Goal: Check status

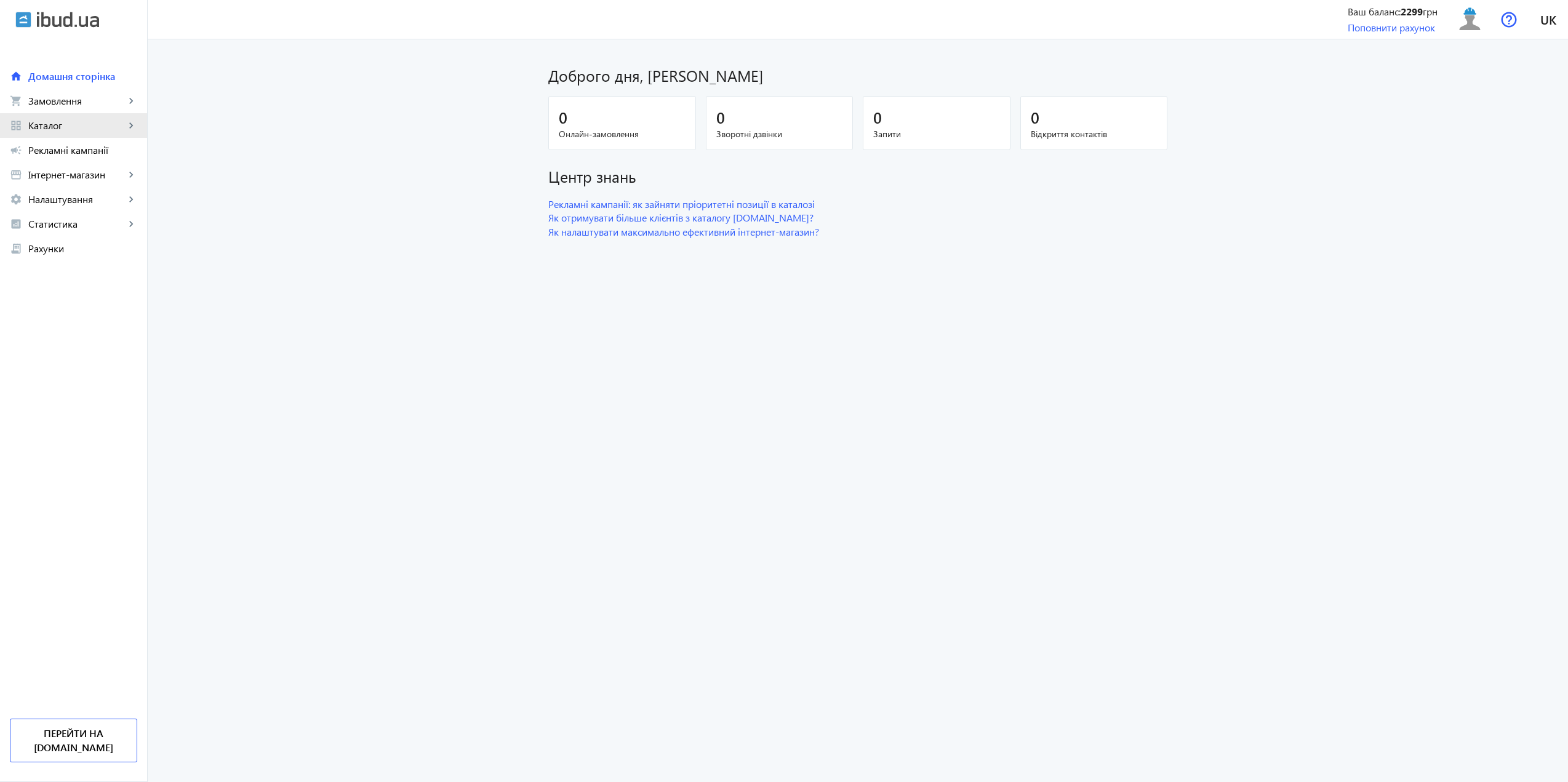
click at [68, 114] on link "grid_view Каталог keyboard_arrow_right" at bounding box center [73, 126] width 147 height 25
click at [68, 95] on span "Замовлення" at bounding box center [76, 101] width 96 height 12
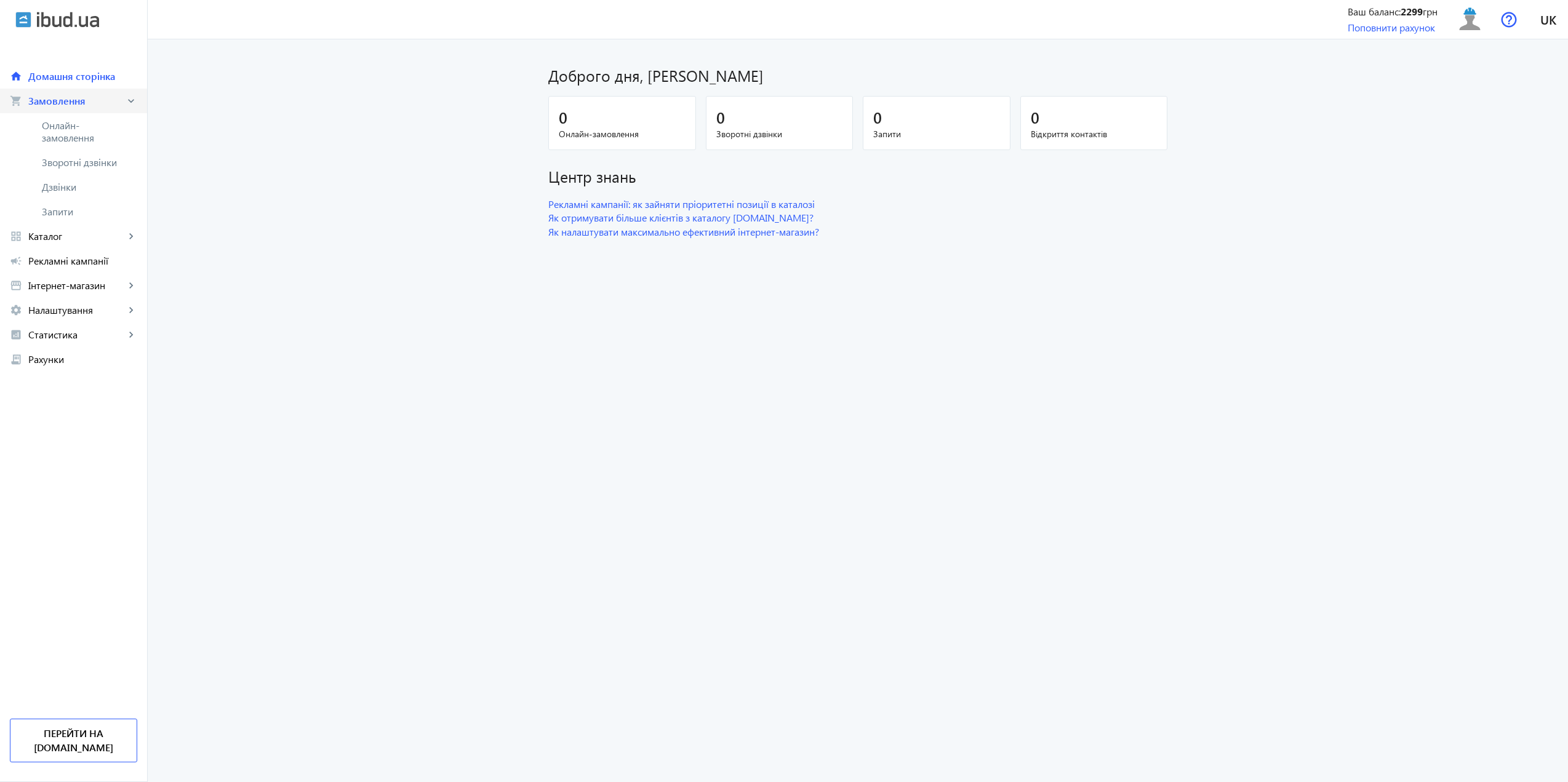
click at [68, 103] on span "Замовлення" at bounding box center [76, 101] width 96 height 12
click at [70, 108] on link "shopping_cart Замовлення keyboard_arrow_right" at bounding box center [73, 101] width 147 height 25
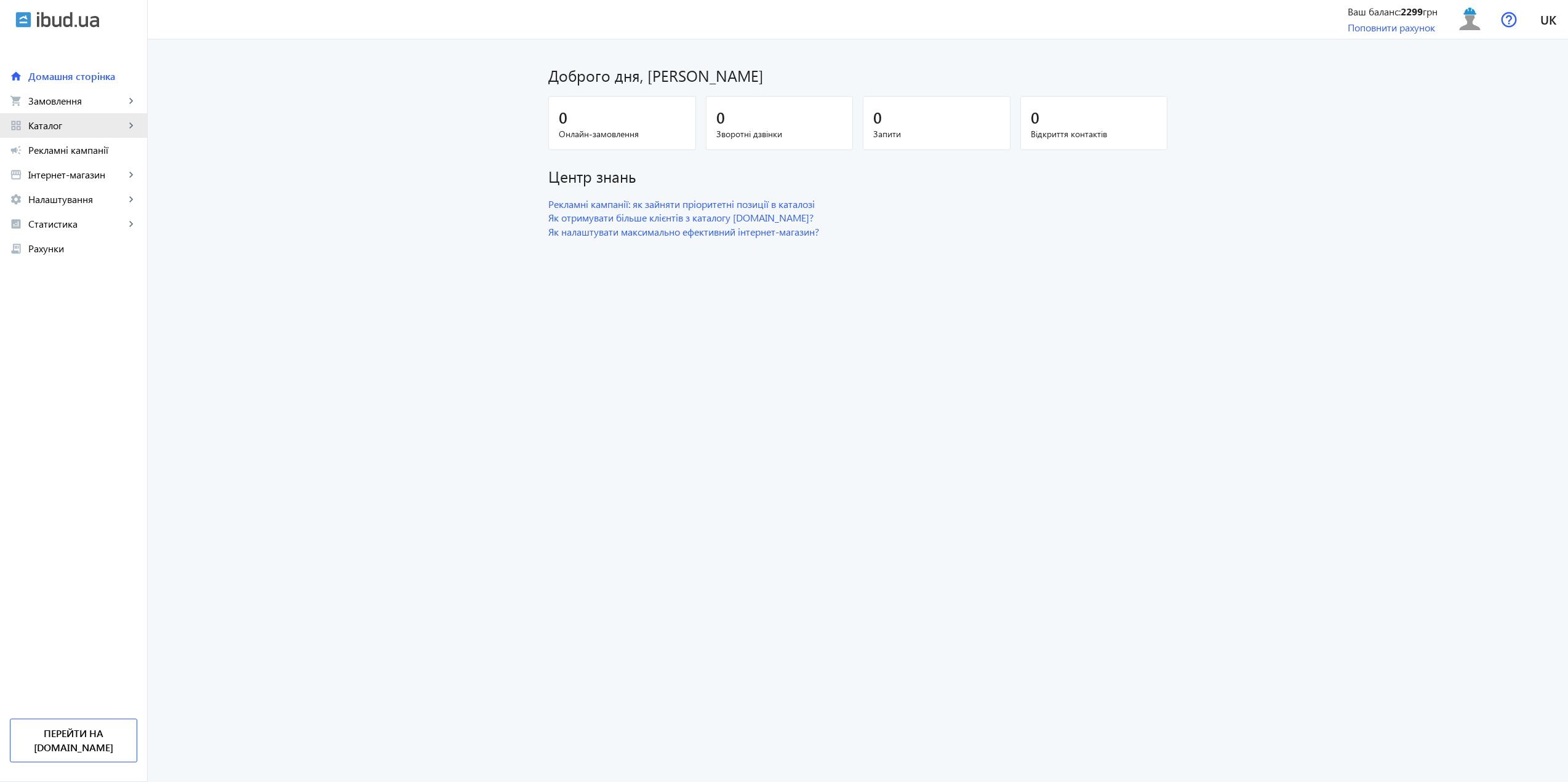
click at [74, 131] on span "Каталог" at bounding box center [76, 126] width 96 height 12
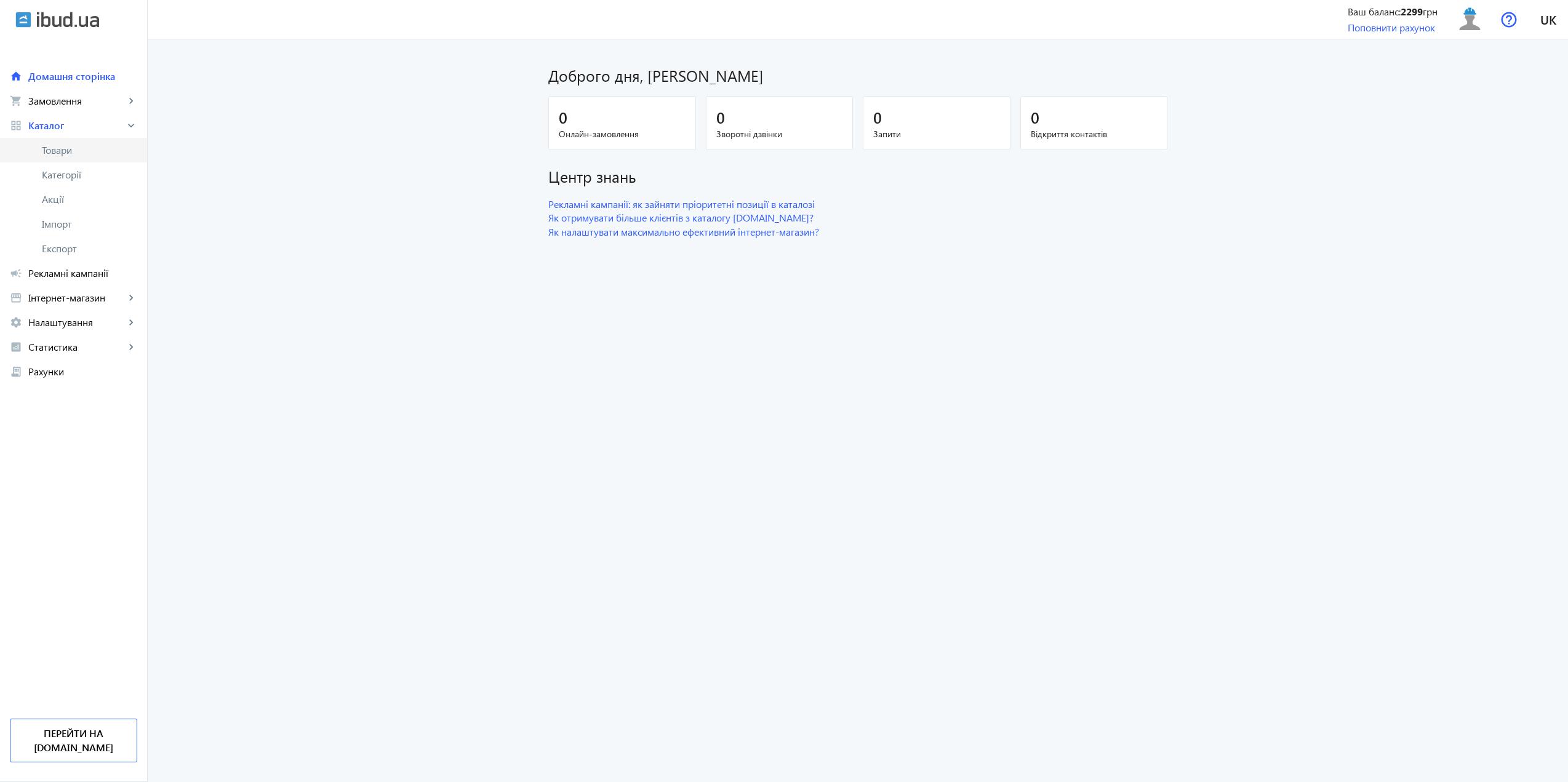
click at [80, 156] on span "Товари" at bounding box center [89, 150] width 95 height 12
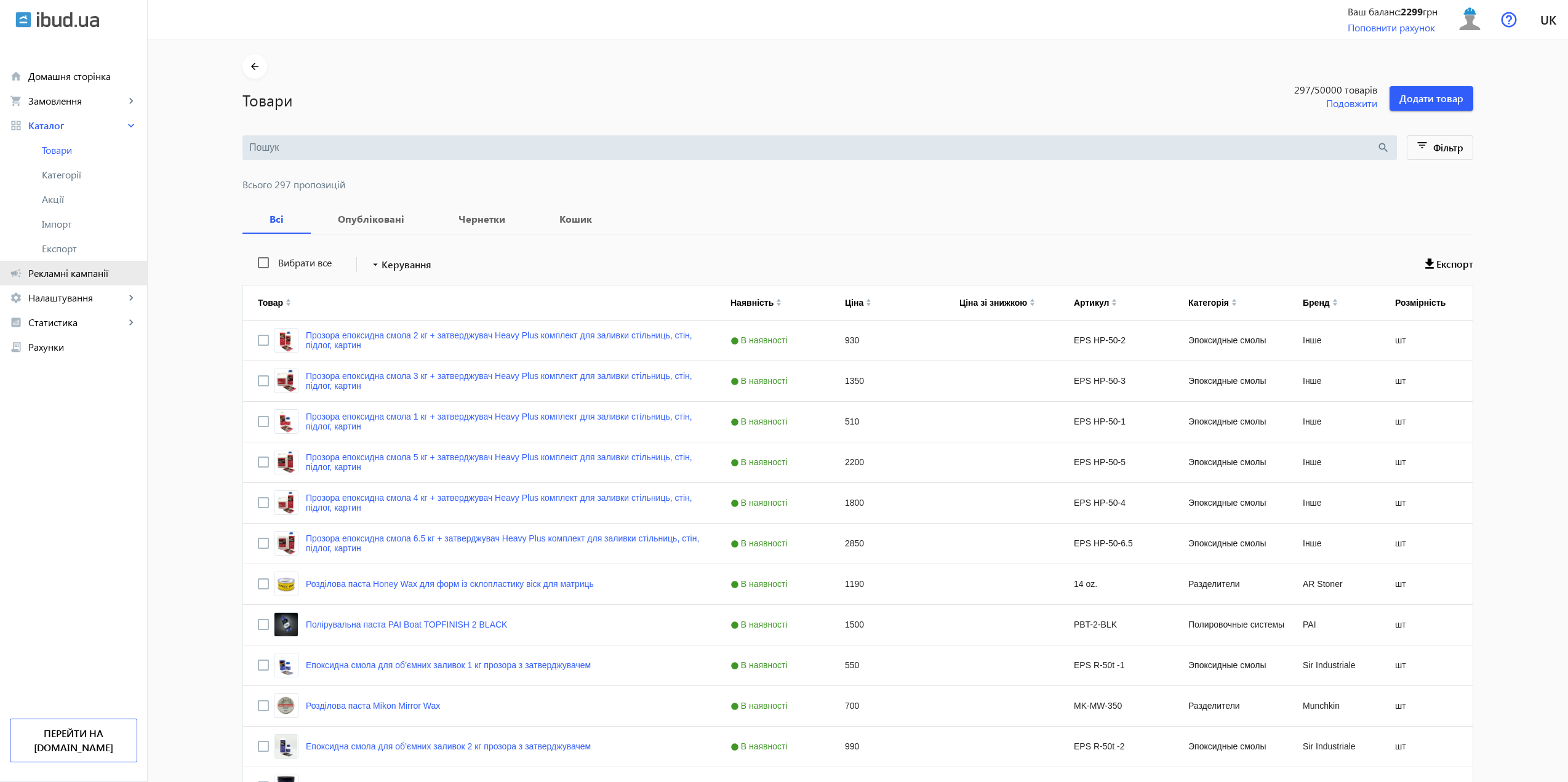
click at [87, 281] on link "campaign Рекламні кампанії" at bounding box center [73, 273] width 147 height 25
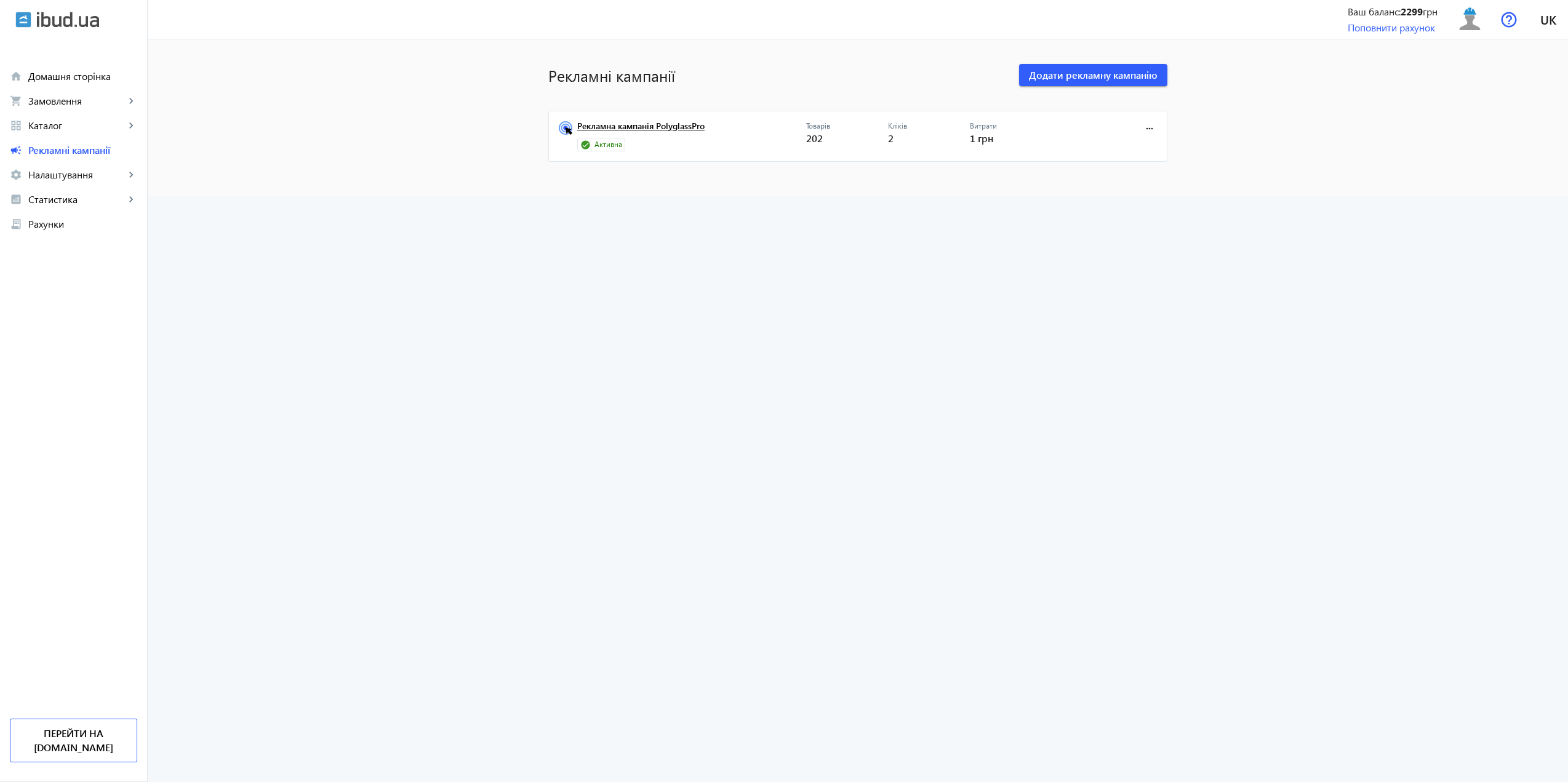
click at [601, 131] on link "Рекламна кампанія PolyglassPro" at bounding box center [692, 130] width 229 height 17
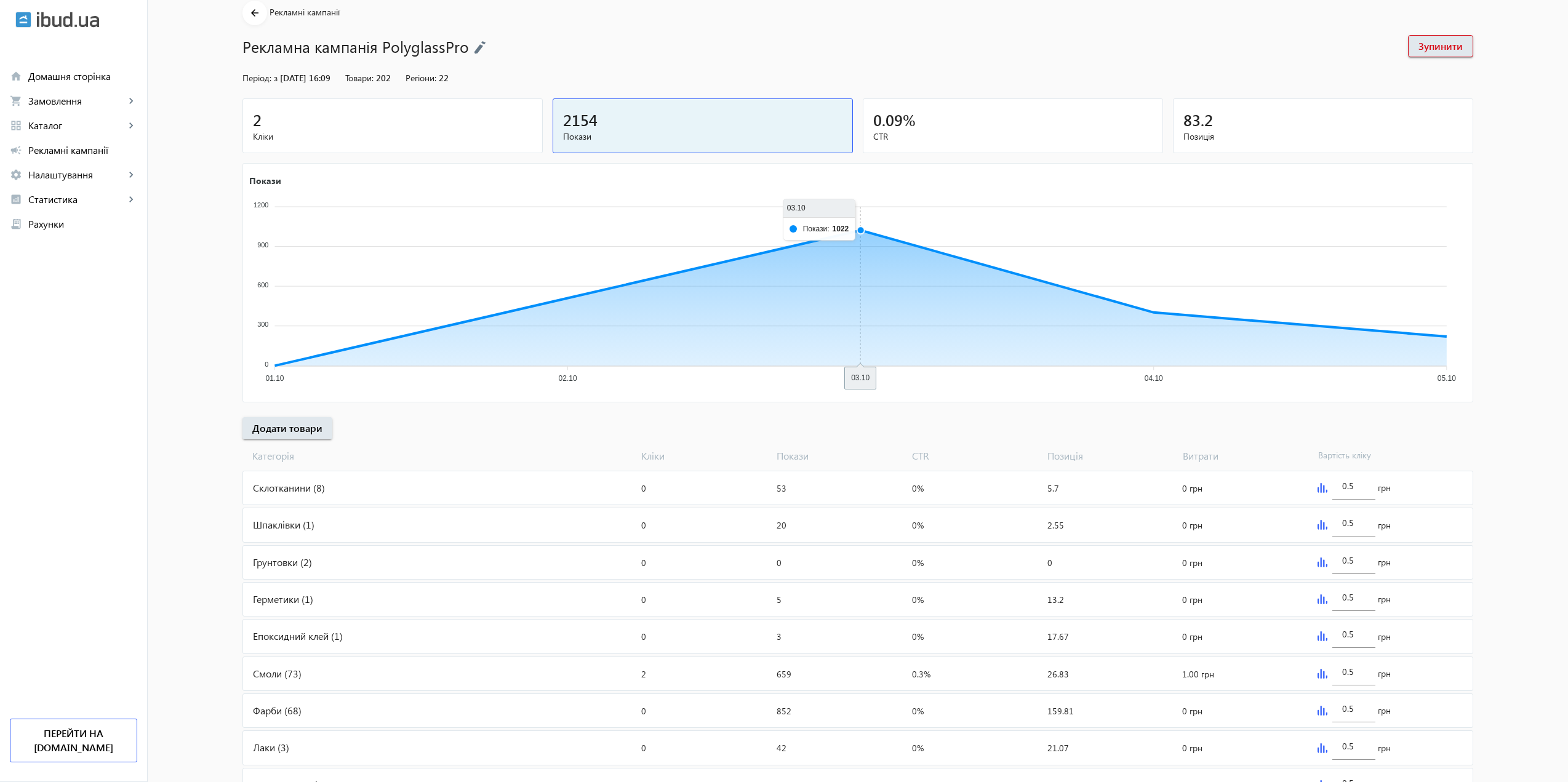
scroll to position [62, 0]
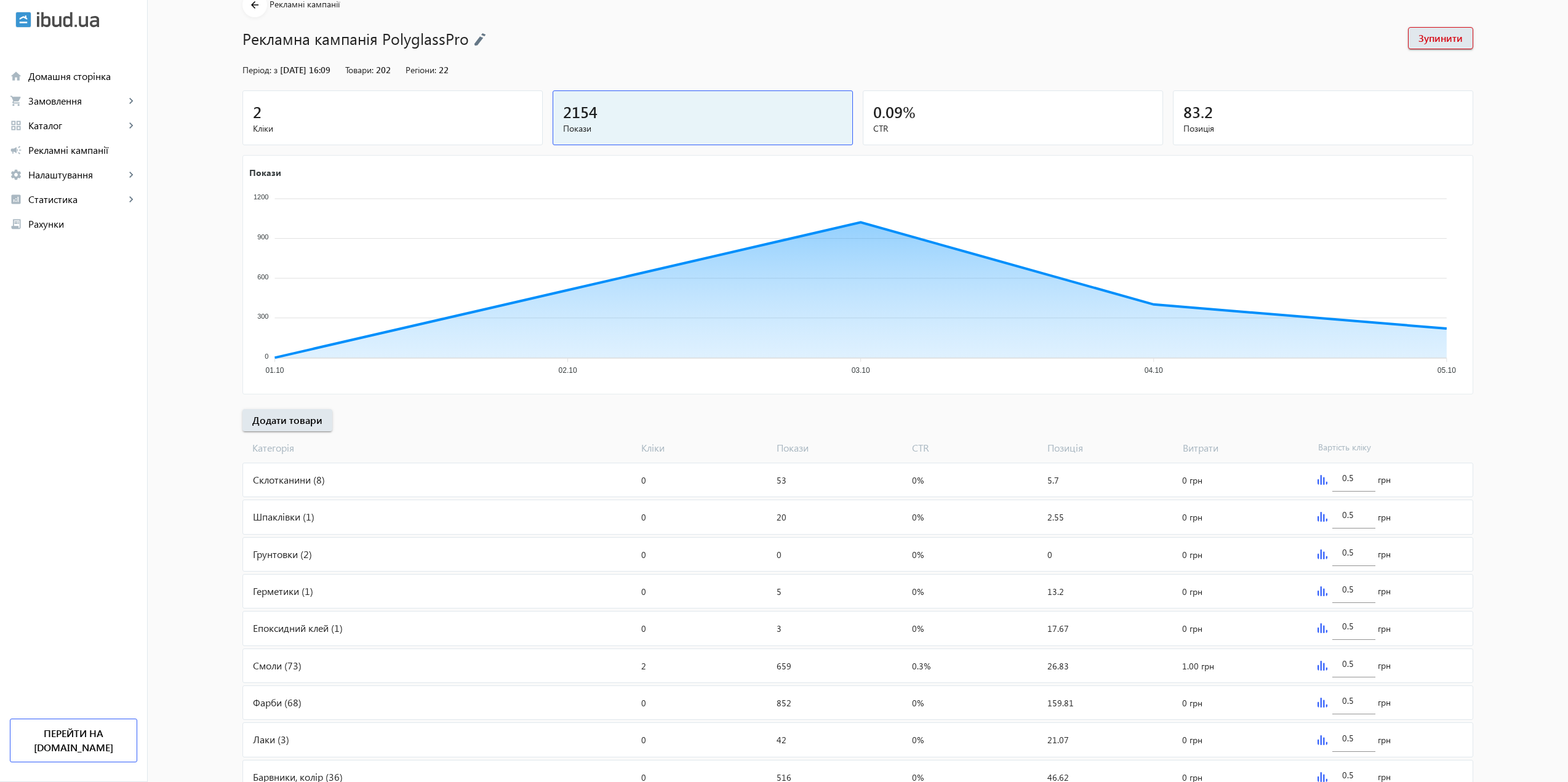
click at [962, 107] on div "0.09 %" at bounding box center [1013, 111] width 279 height 22
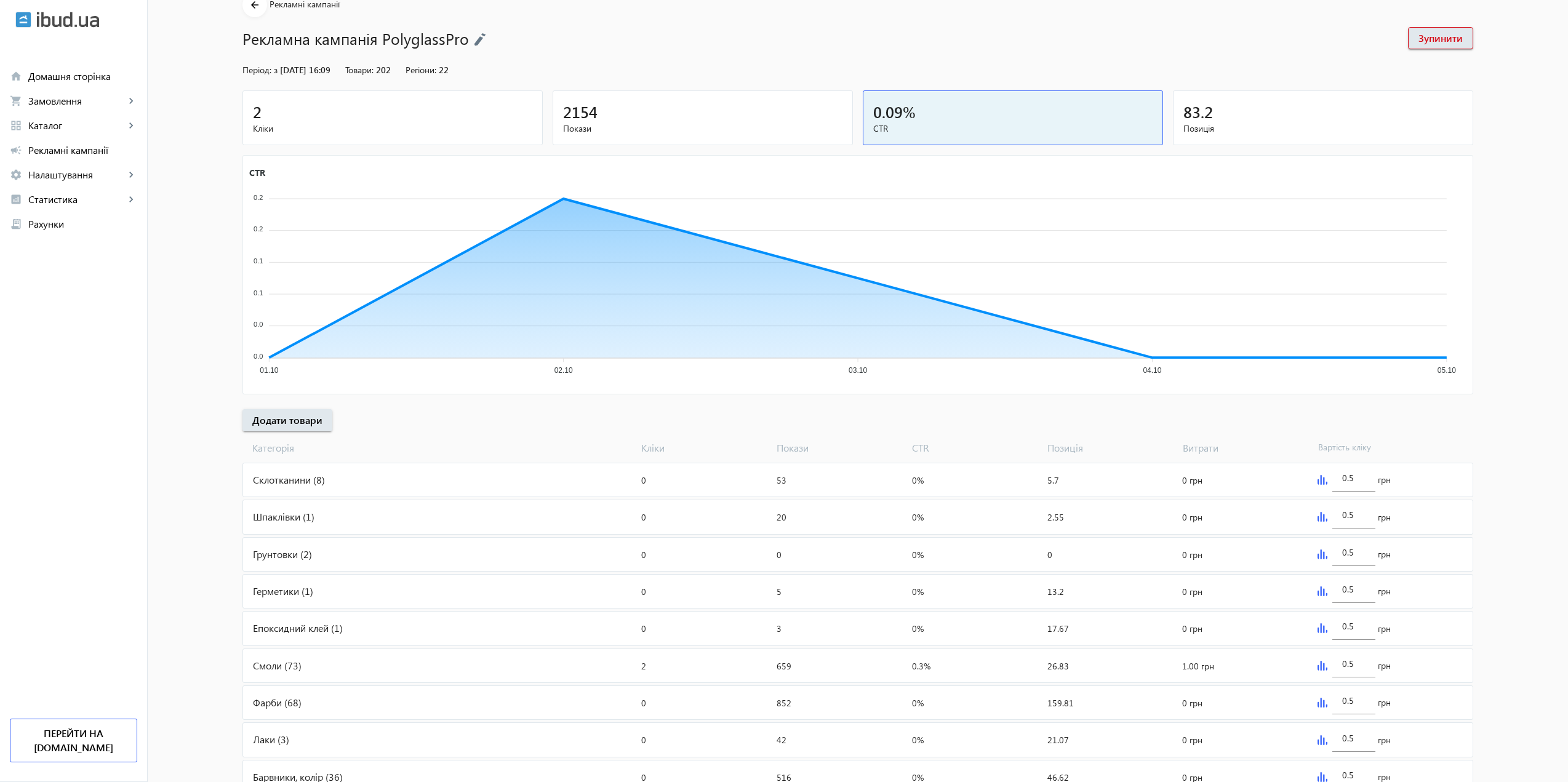
click at [716, 128] on span "Покази" at bounding box center [703, 129] width 279 height 12
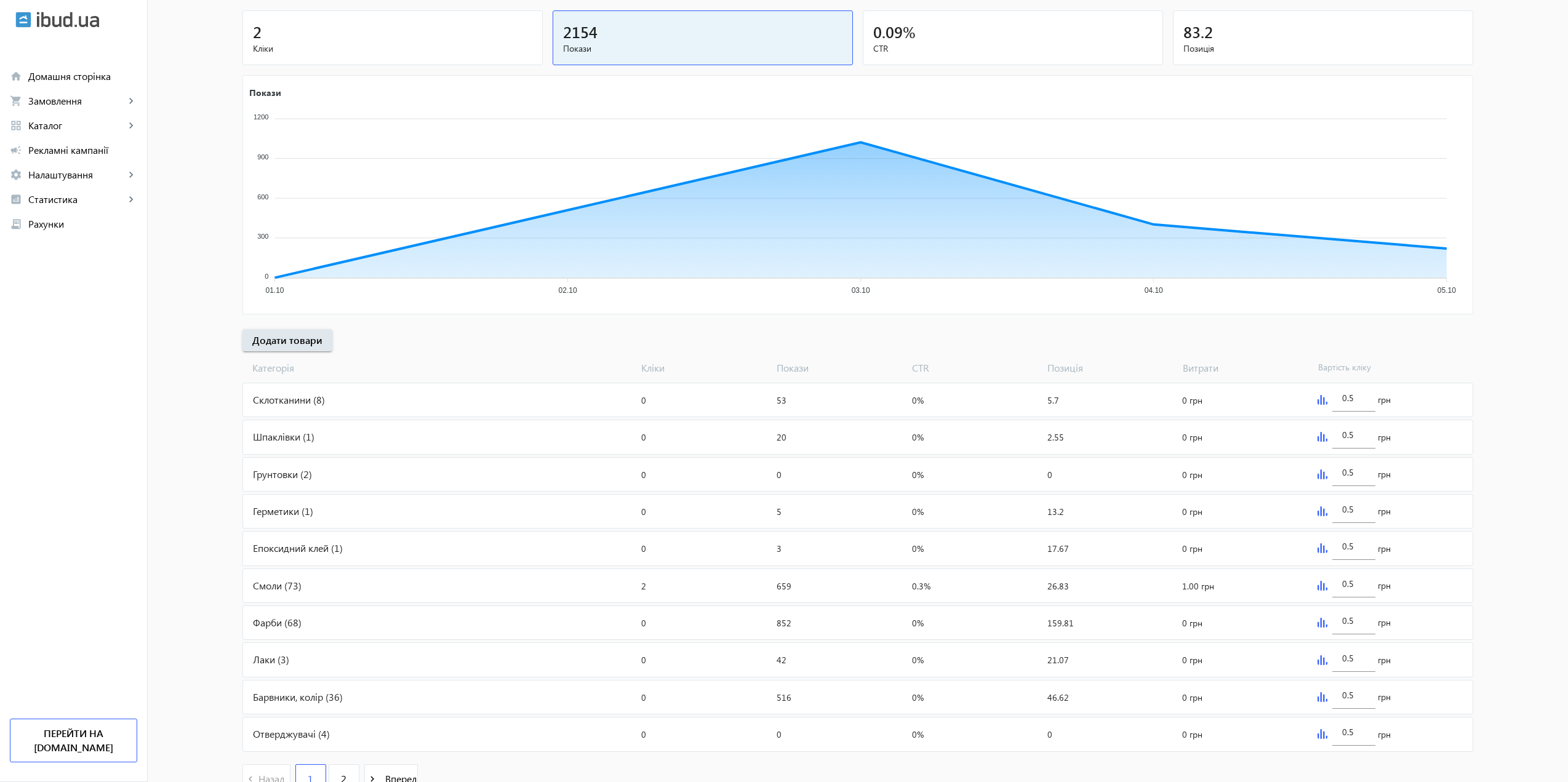
scroll to position [0, 0]
